Goal: Transaction & Acquisition: Purchase product/service

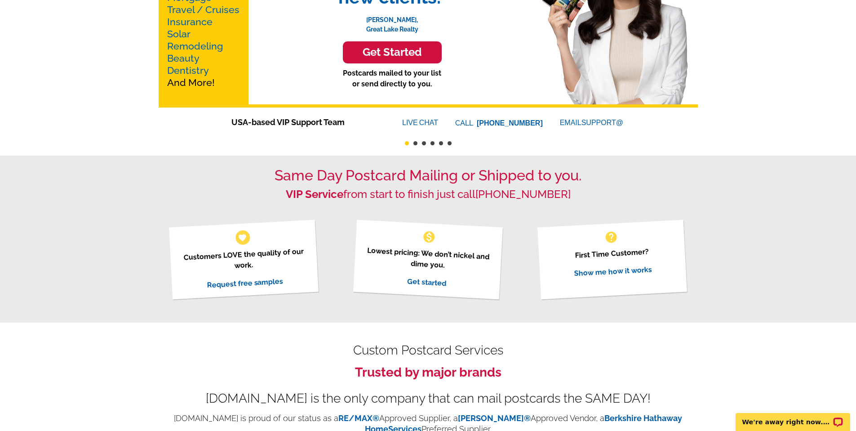
scroll to position [138, 0]
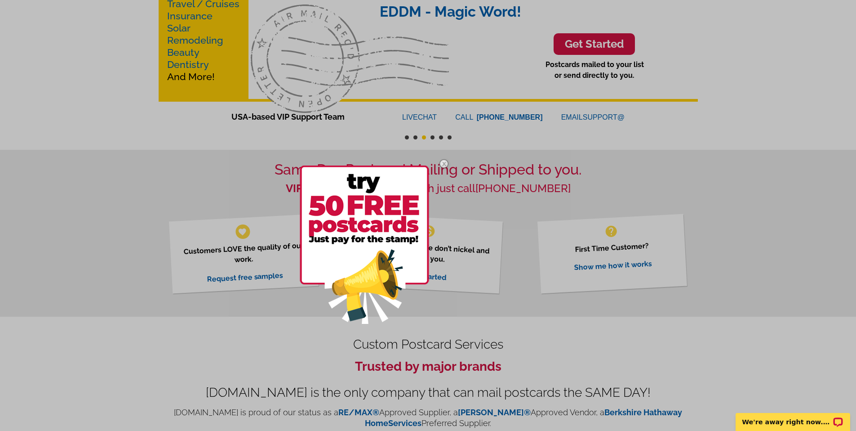
click at [497, 284] on div at bounding box center [428, 215] width 856 height 431
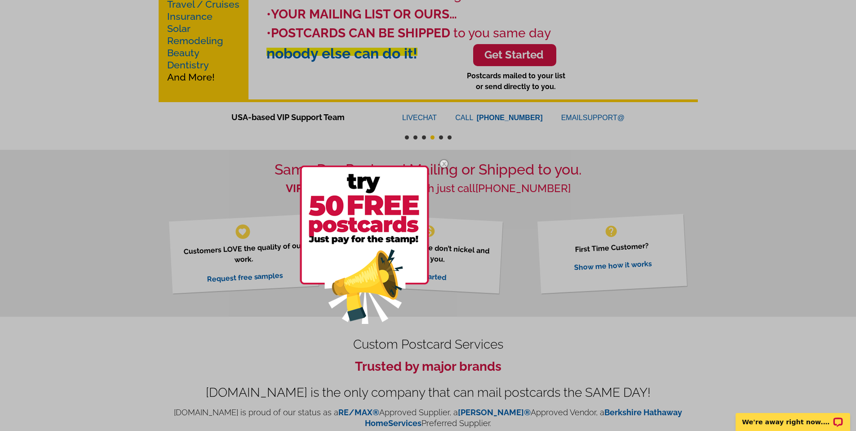
click at [446, 166] on img at bounding box center [444, 164] width 26 height 26
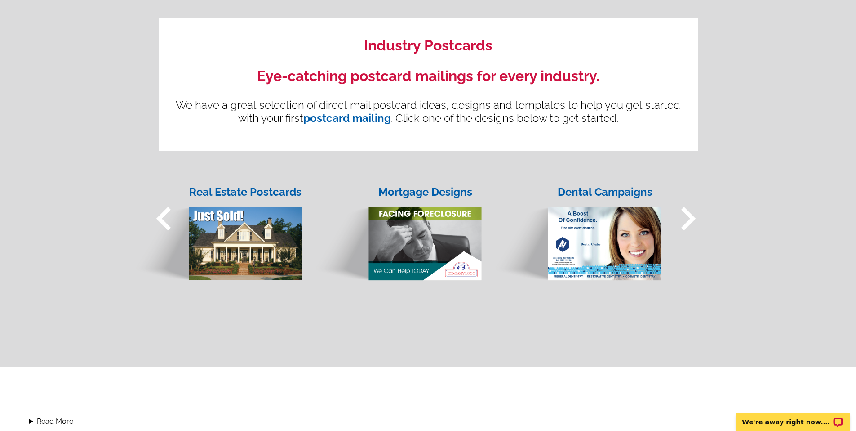
scroll to position [671, 0]
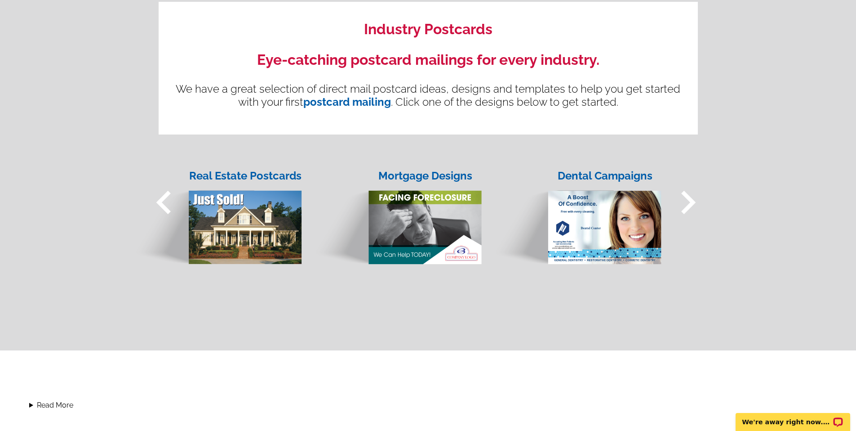
click at [689, 205] on span "keyboard_arrow_right" at bounding box center [688, 202] width 47 height 47
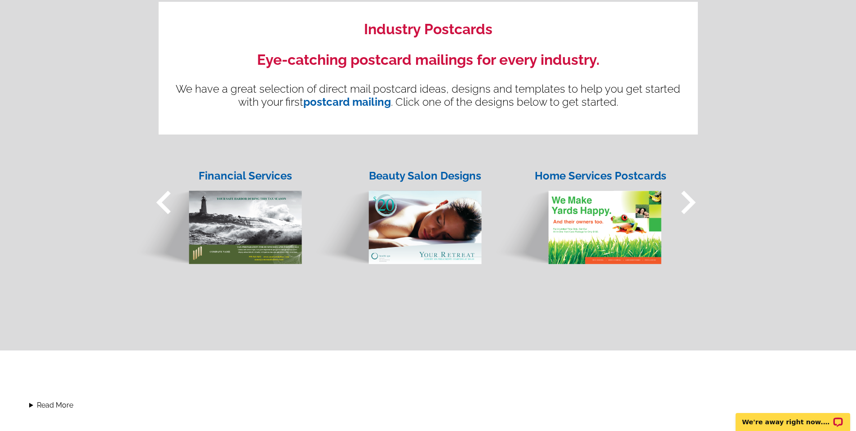
click at [236, 217] on img at bounding box center [217, 219] width 171 height 92
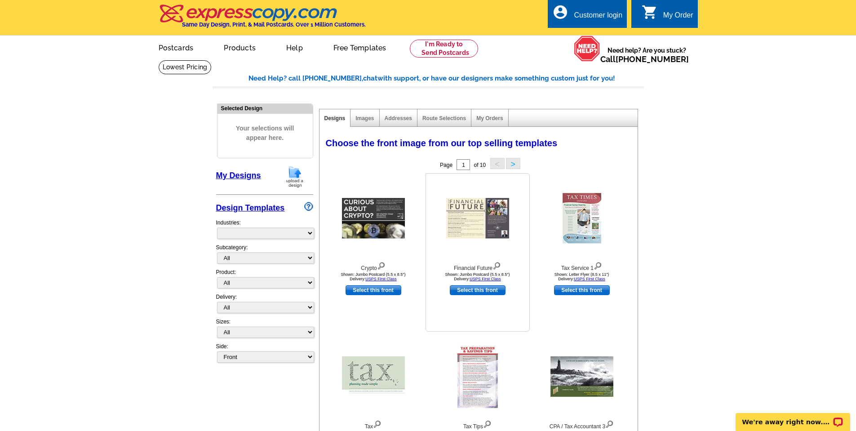
select select "733"
